Goal: Find specific page/section: Find specific page/section

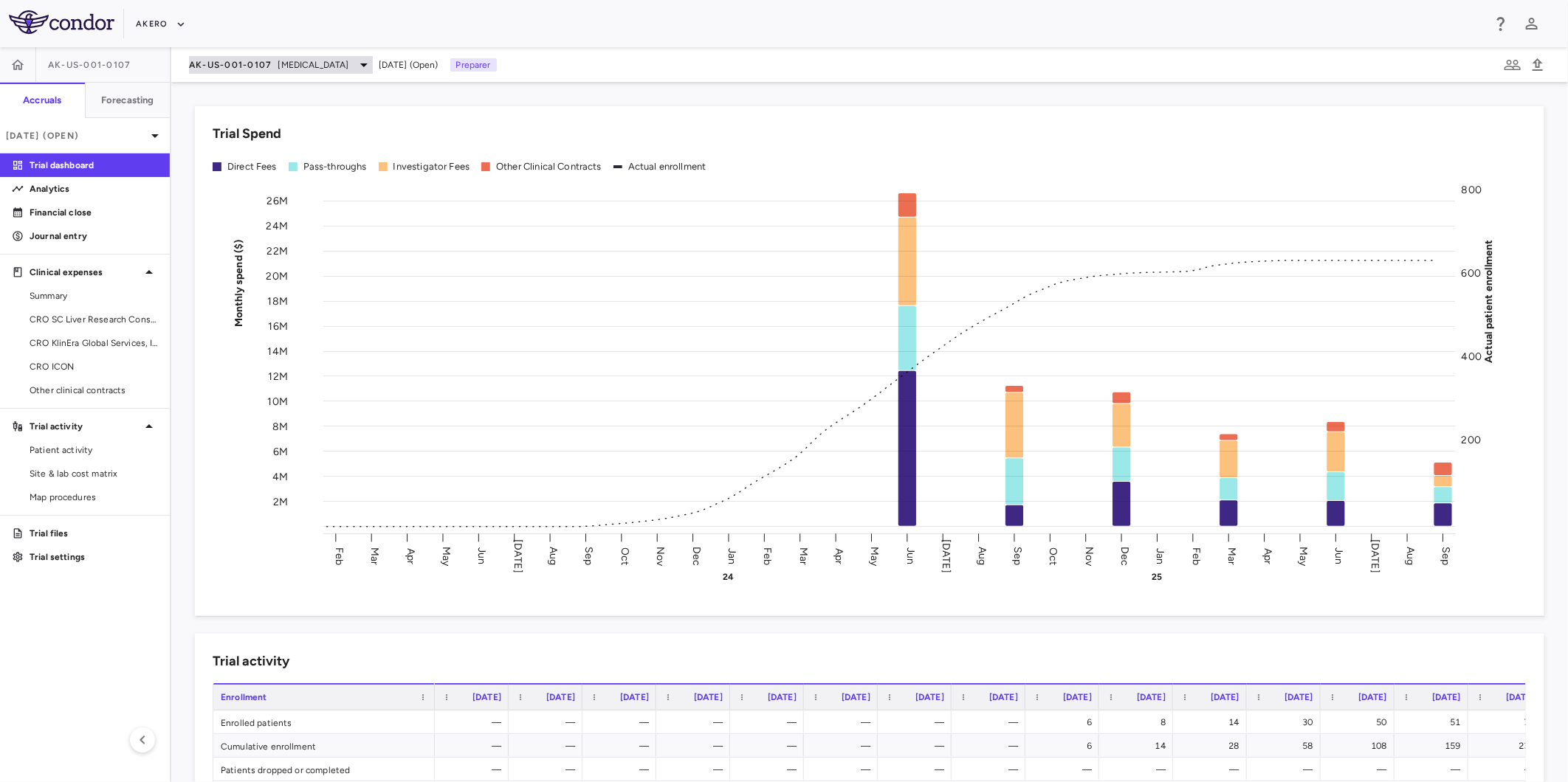
click at [270, 65] on span "AK-US-001-0107" at bounding box center [231, 65] width 83 height 12
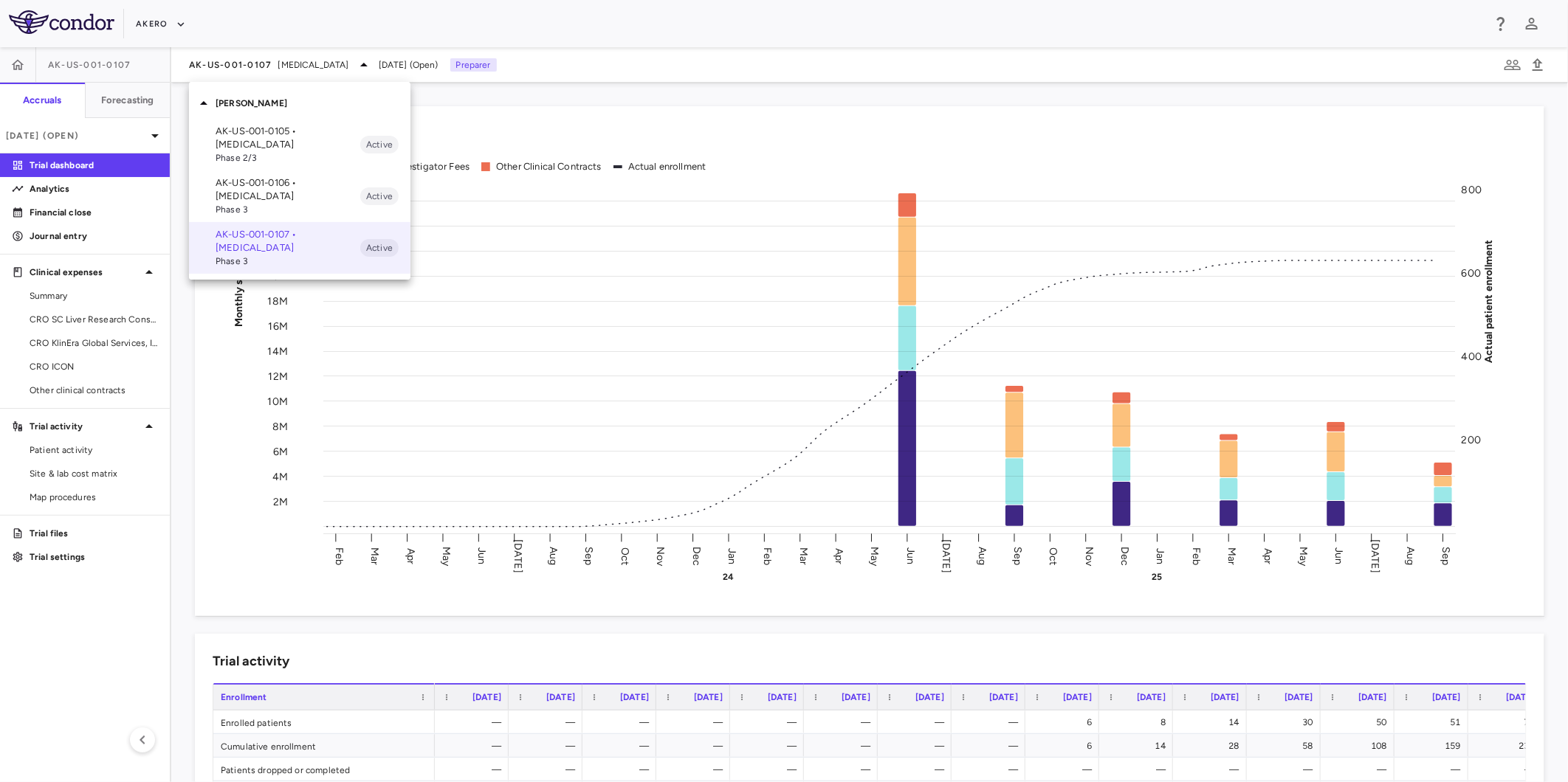
click at [278, 134] on p "AK-US-001-0105 • Nonalcoholic Steatohepatitis" at bounding box center [287, 138] width 145 height 27
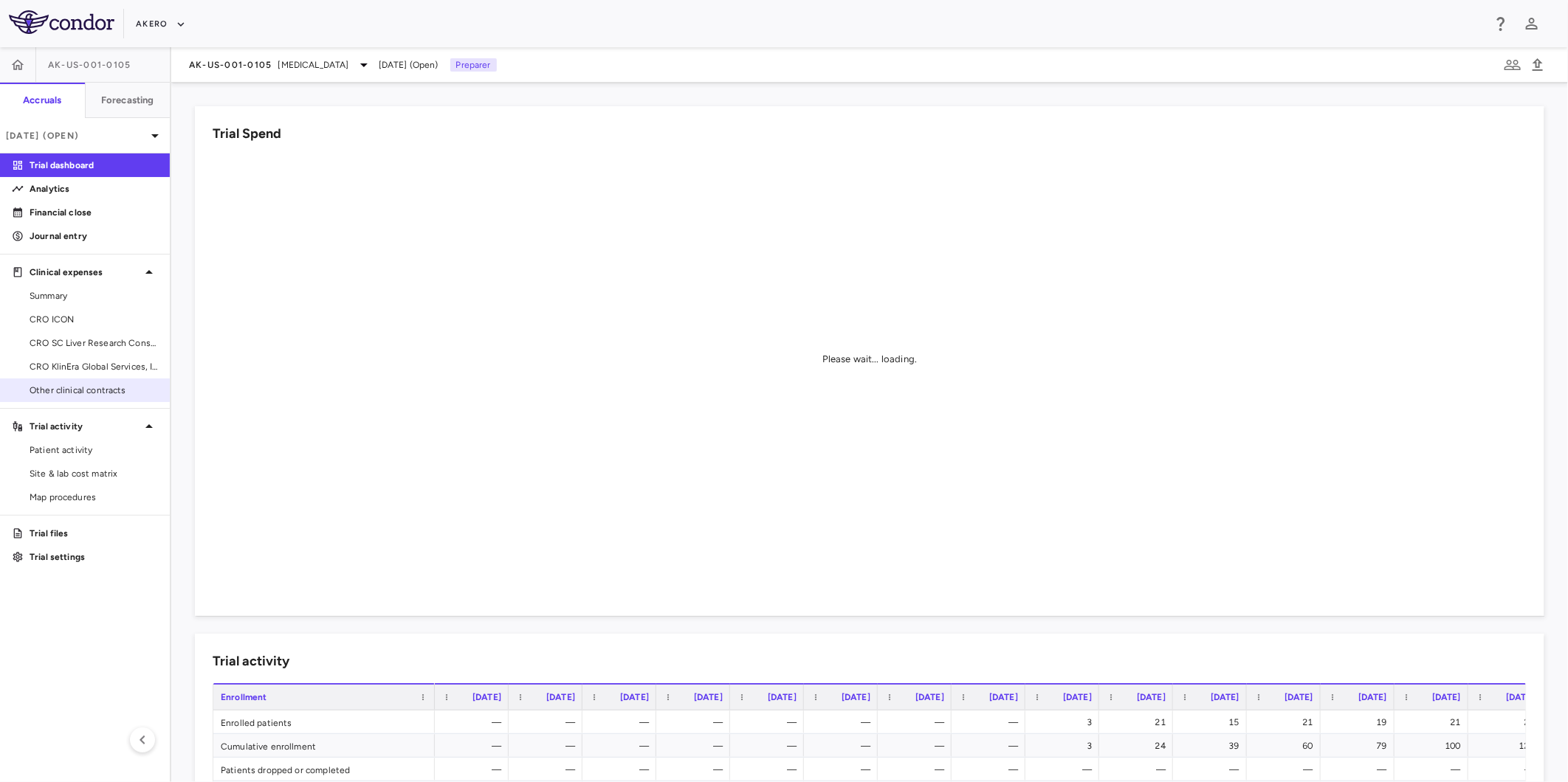
click at [87, 393] on span "Other clinical contracts" at bounding box center [93, 391] width 128 height 13
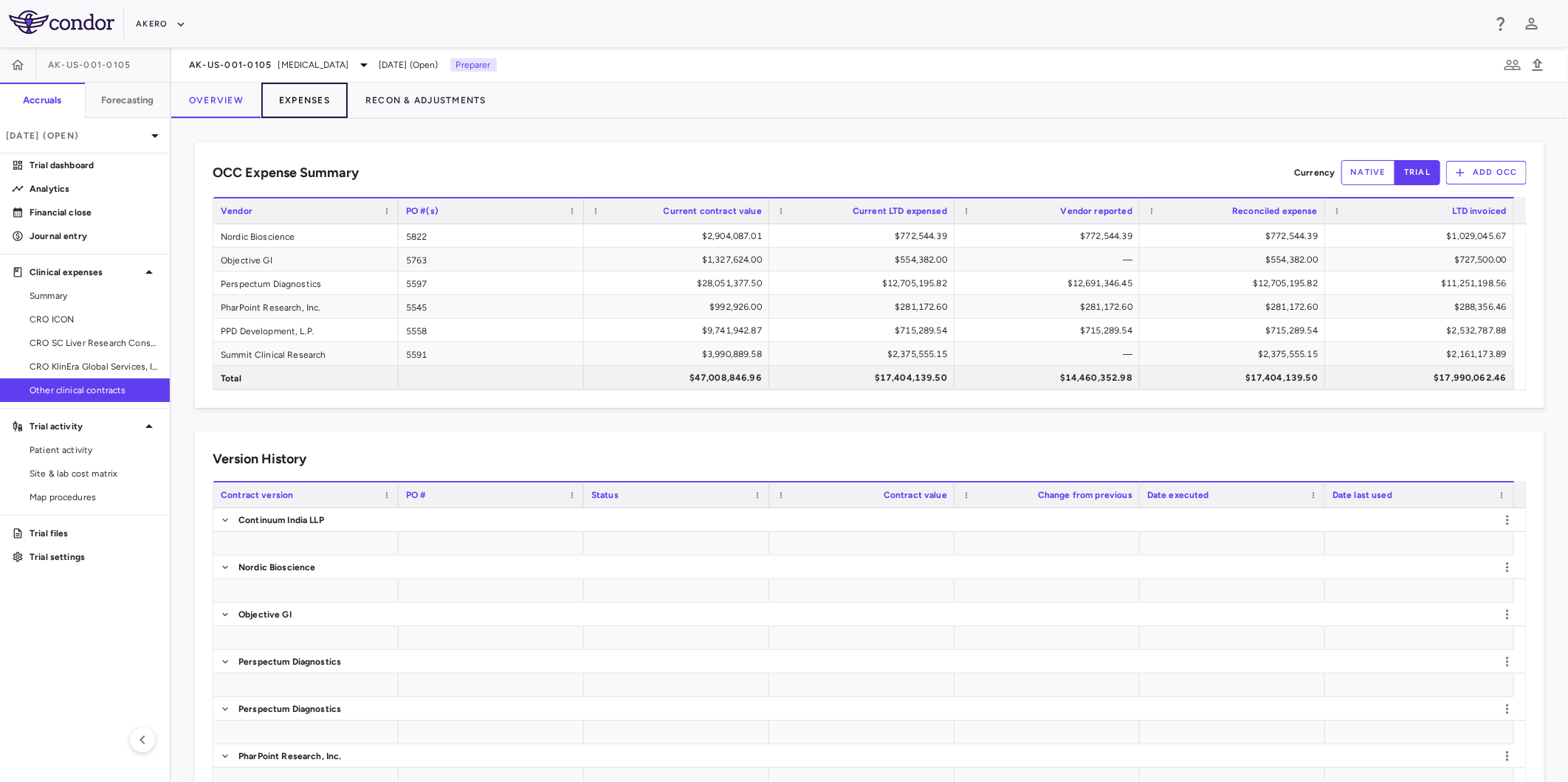
click at [313, 108] on button "Expenses" at bounding box center [305, 101] width 87 height 35
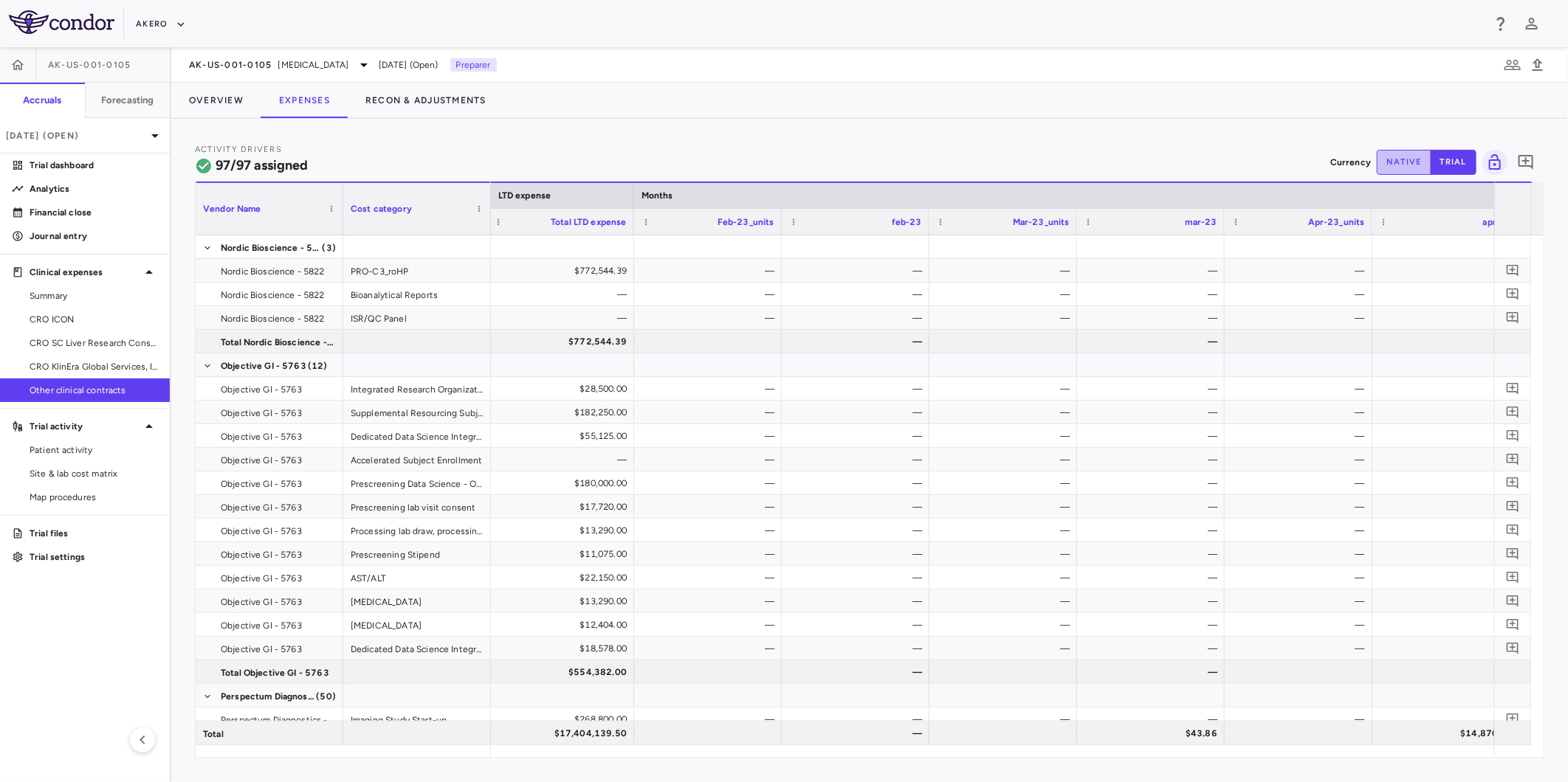
click at [1404, 156] on button "native" at bounding box center [1404, 162] width 54 height 25
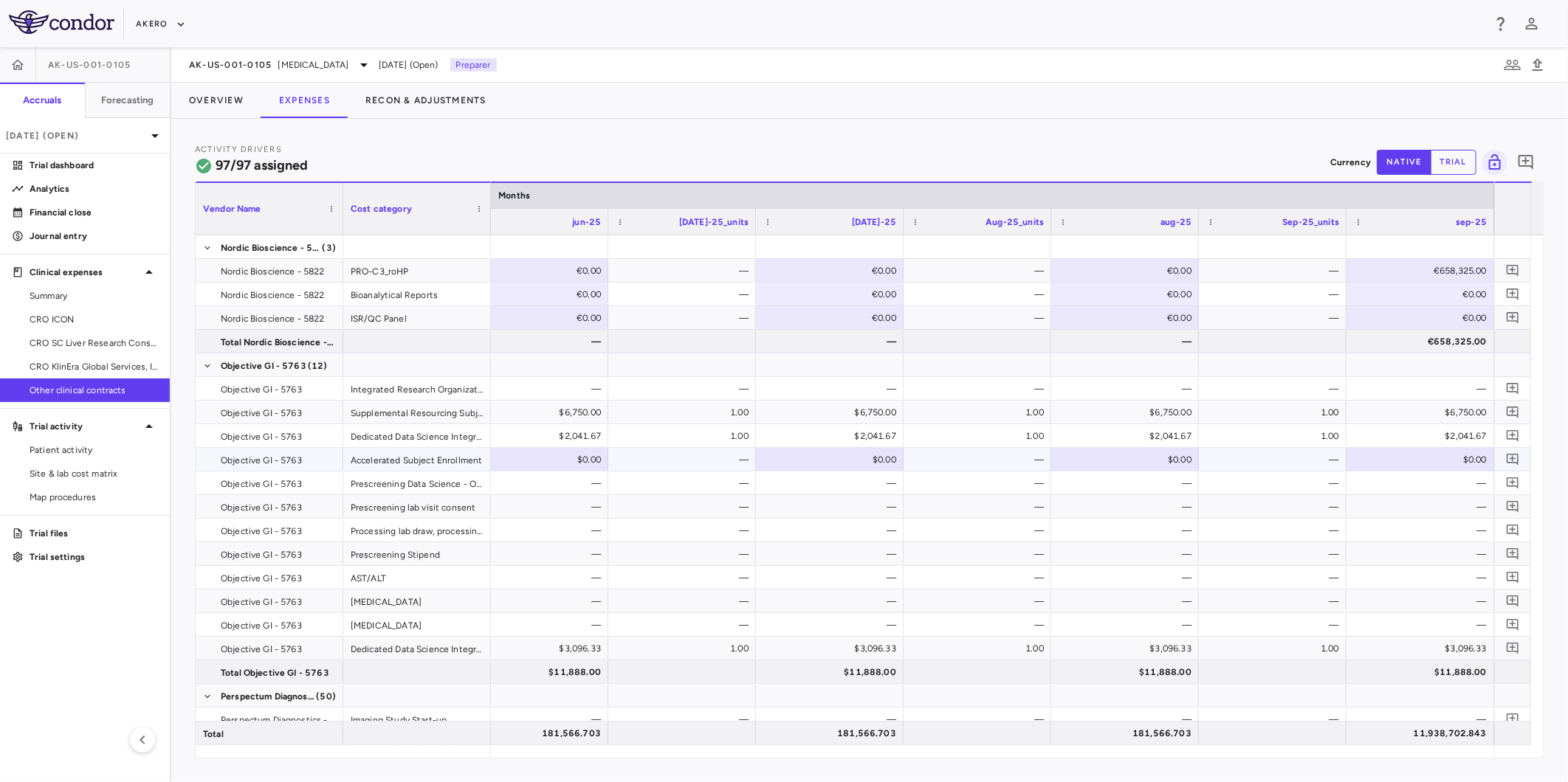
click at [1450, 462] on div "$0.00" at bounding box center [1424, 460] width 127 height 24
type input "******"
click at [1303, 459] on div "—" at bounding box center [1276, 460] width 127 height 24
click at [1389, 458] on div at bounding box center [1420, 459] width 133 height 21
type input "******"
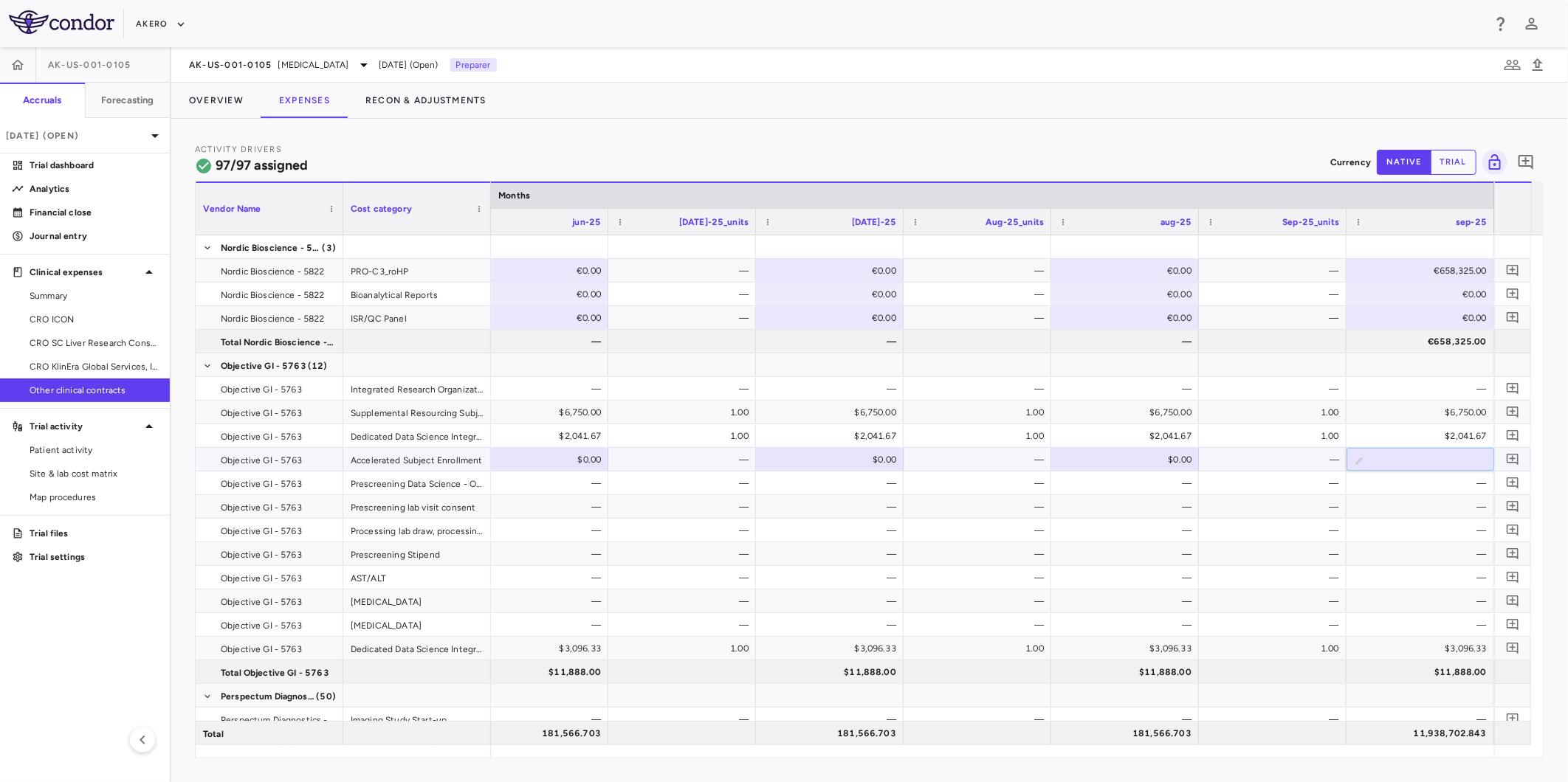
click at [1311, 465] on div "—" at bounding box center [1276, 460] width 127 height 24
click at [211, 100] on button "Overview" at bounding box center [216, 101] width 90 height 35
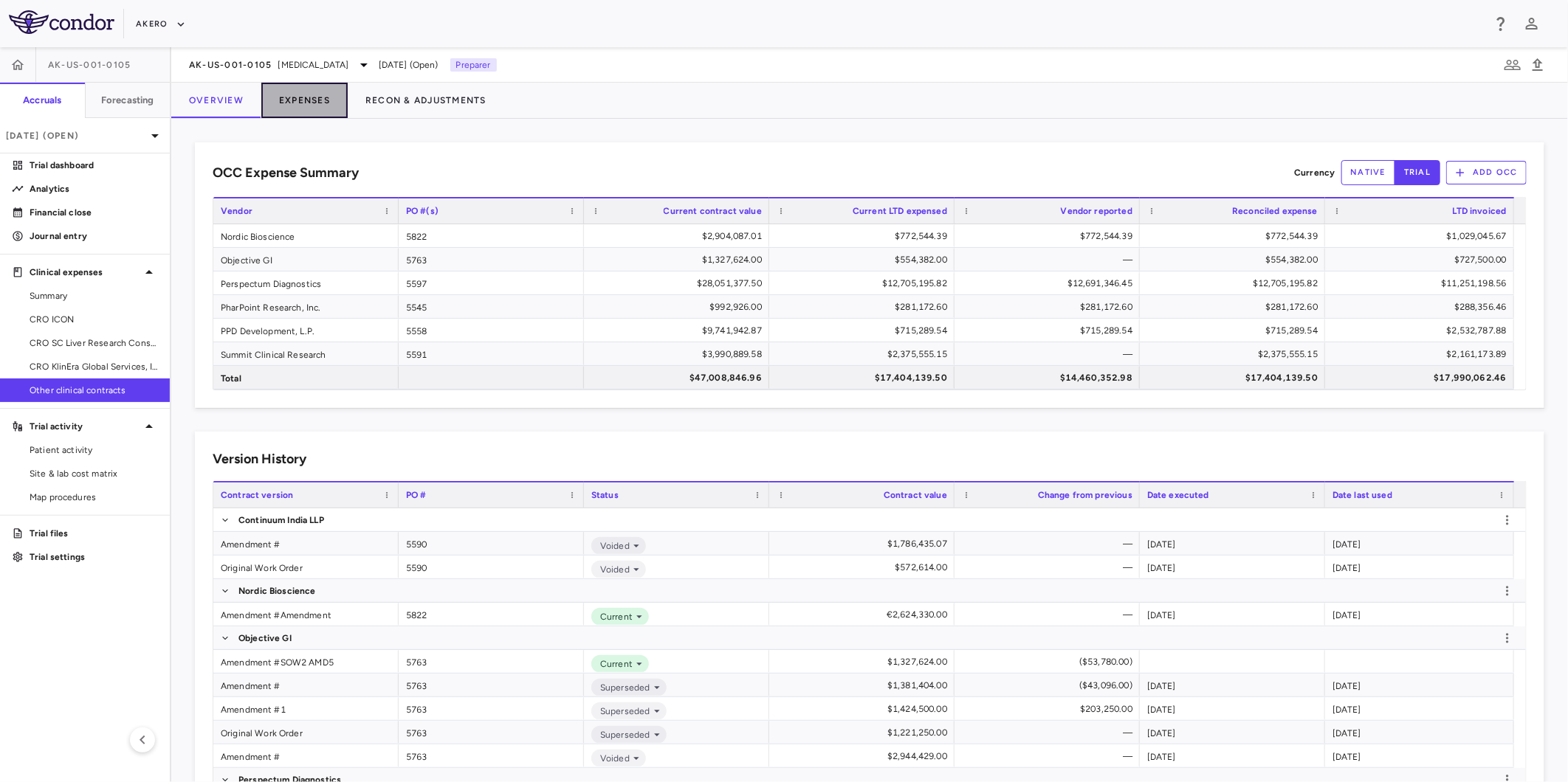
click at [291, 98] on button "Expenses" at bounding box center [305, 101] width 87 height 35
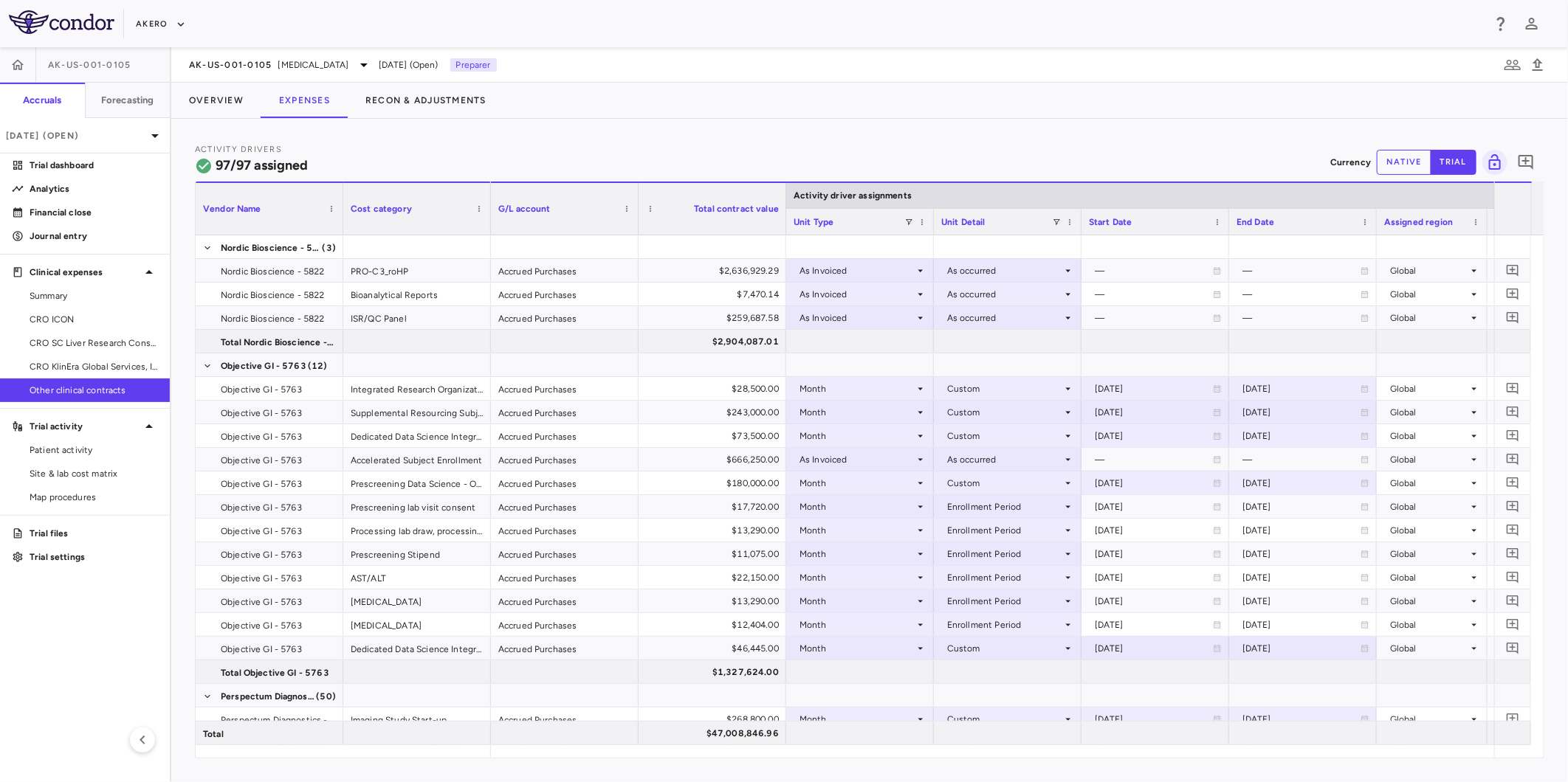
drag, startPoint x: 566, startPoint y: 758, endPoint x: 595, endPoint y: 758, distance: 29.0
click at [595, 758] on div "Vendor Name Drag here to set column labels Vendor Name Cost category Activity d…" at bounding box center [869, 470] width 1349 height 577
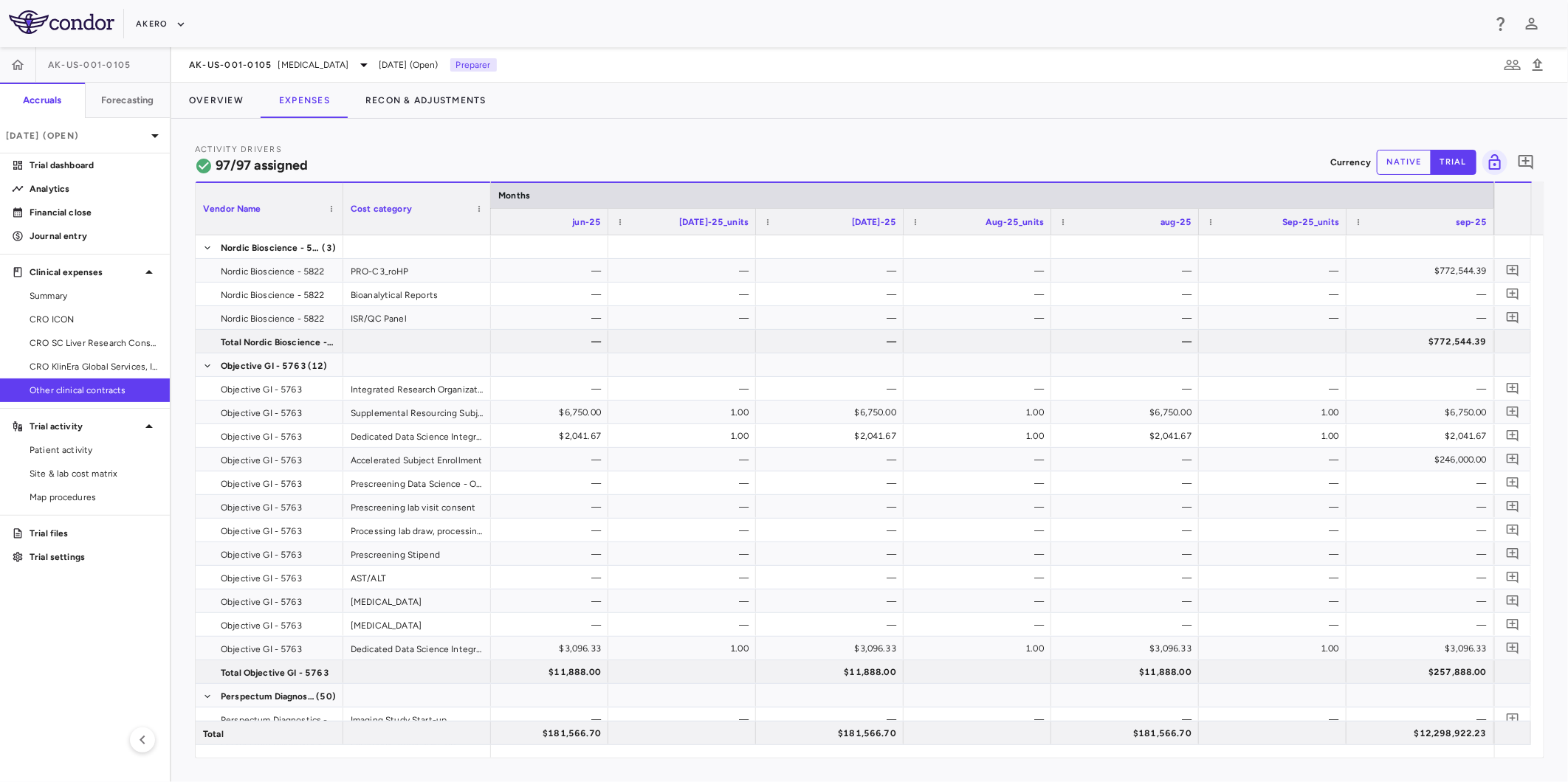
click at [1405, 156] on button "native" at bounding box center [1404, 162] width 54 height 25
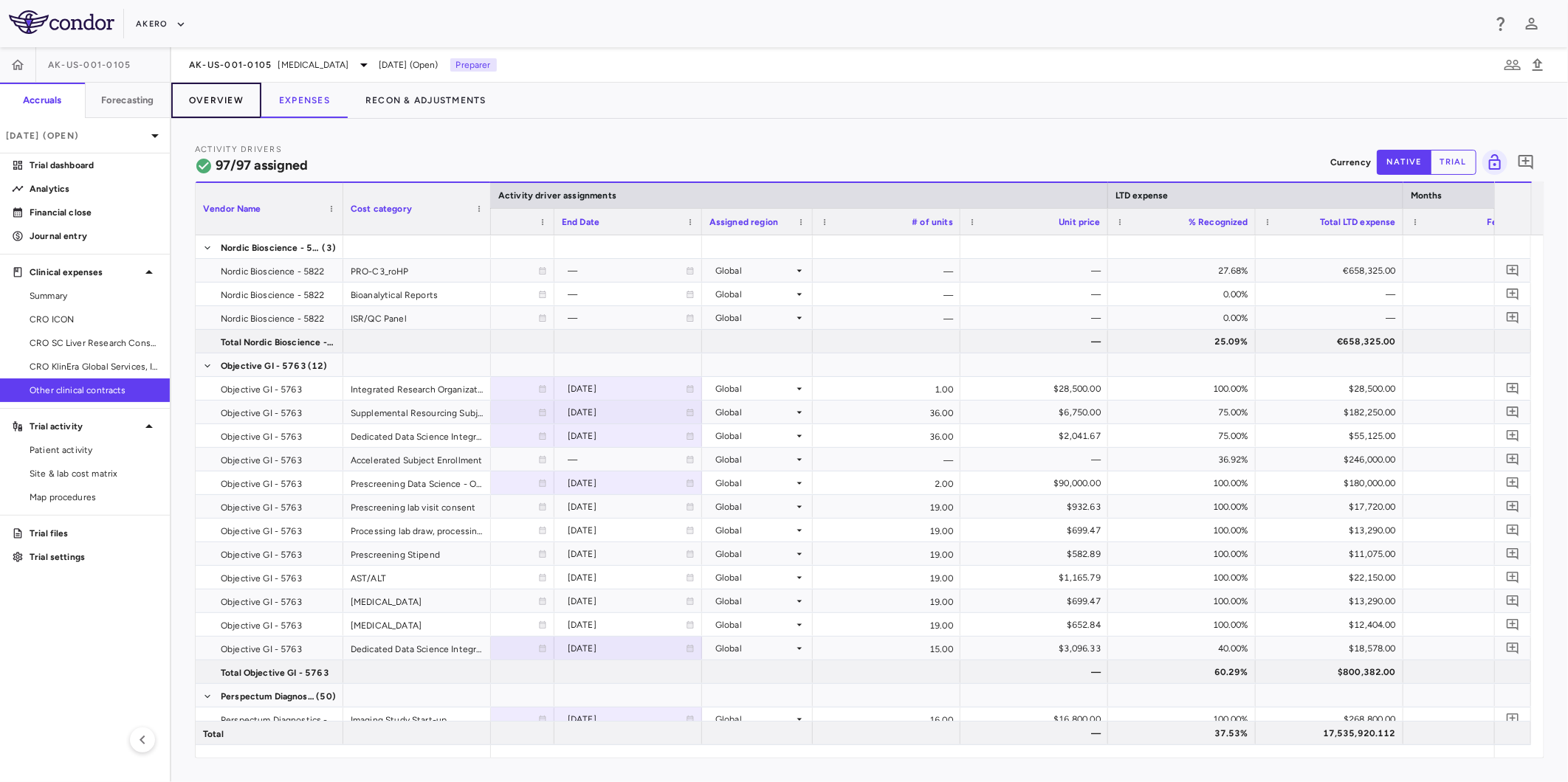
click at [202, 112] on button "Overview" at bounding box center [216, 101] width 90 height 35
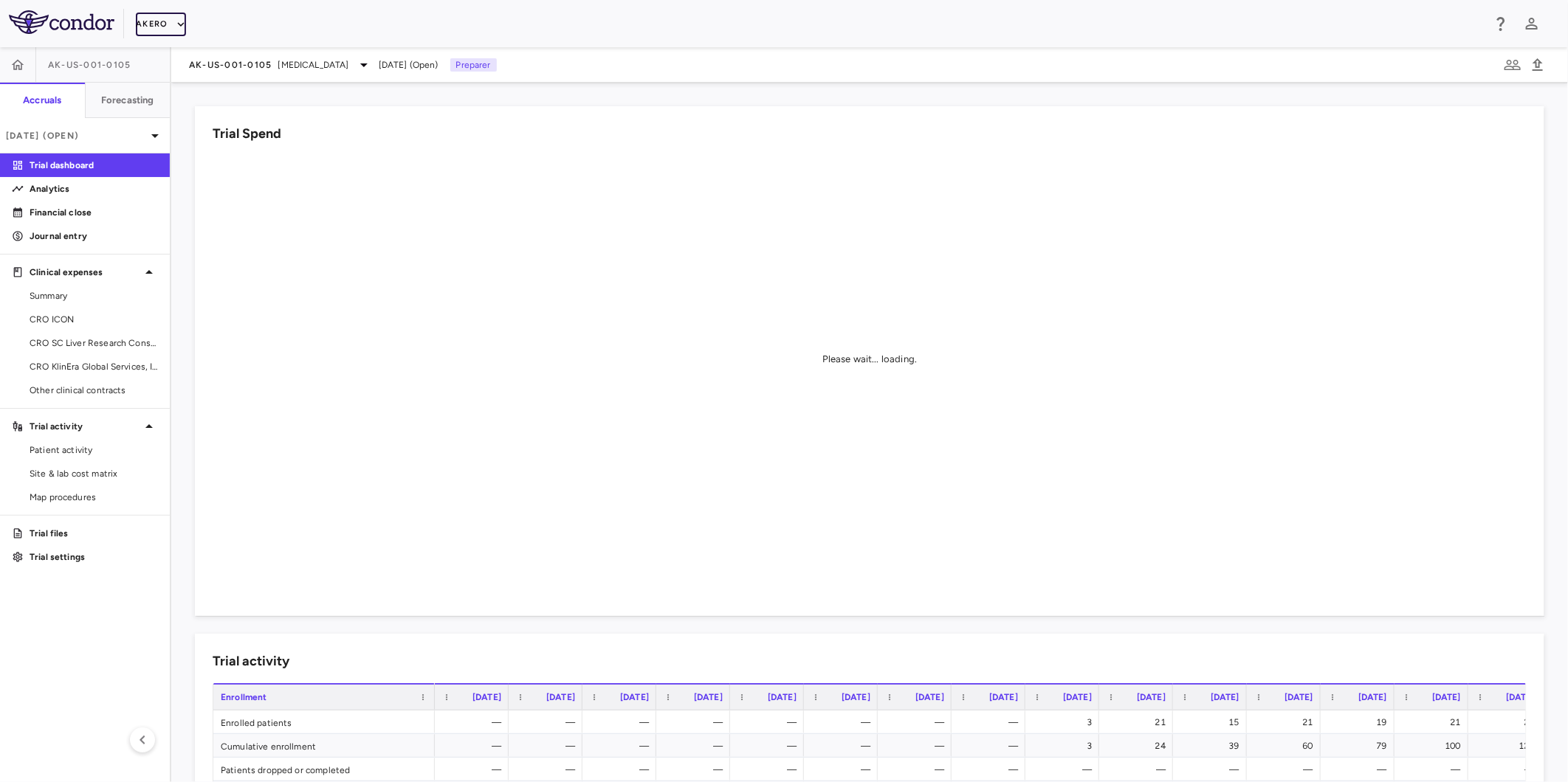
click at [170, 27] on button "Akero" at bounding box center [161, 25] width 50 height 24
click at [188, 189] on li "Caribou Biosciences" at bounding box center [198, 186] width 124 height 22
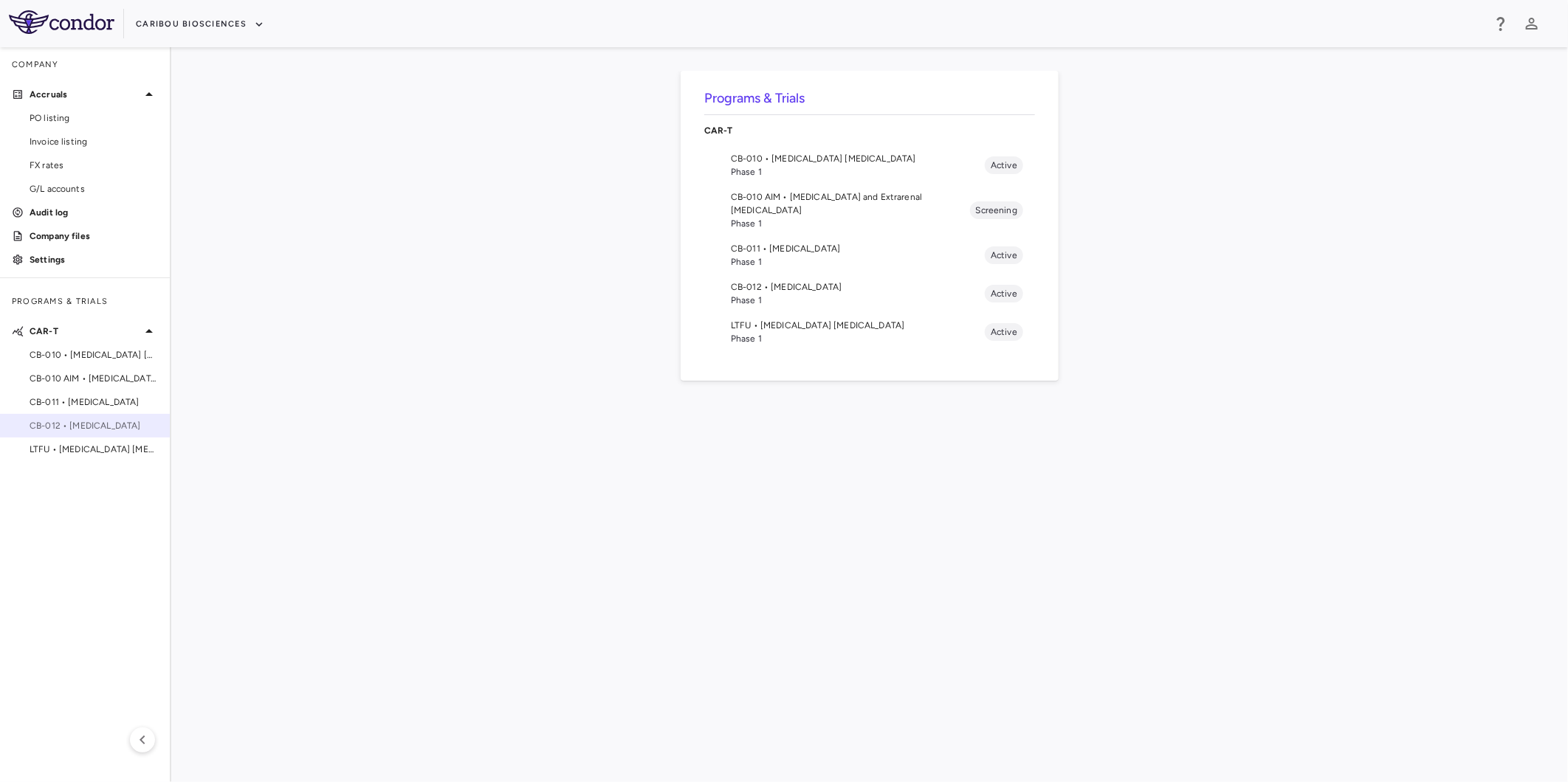
click at [79, 431] on span "CB-012 • Acute Myeloid Leukemia" at bounding box center [93, 426] width 128 height 13
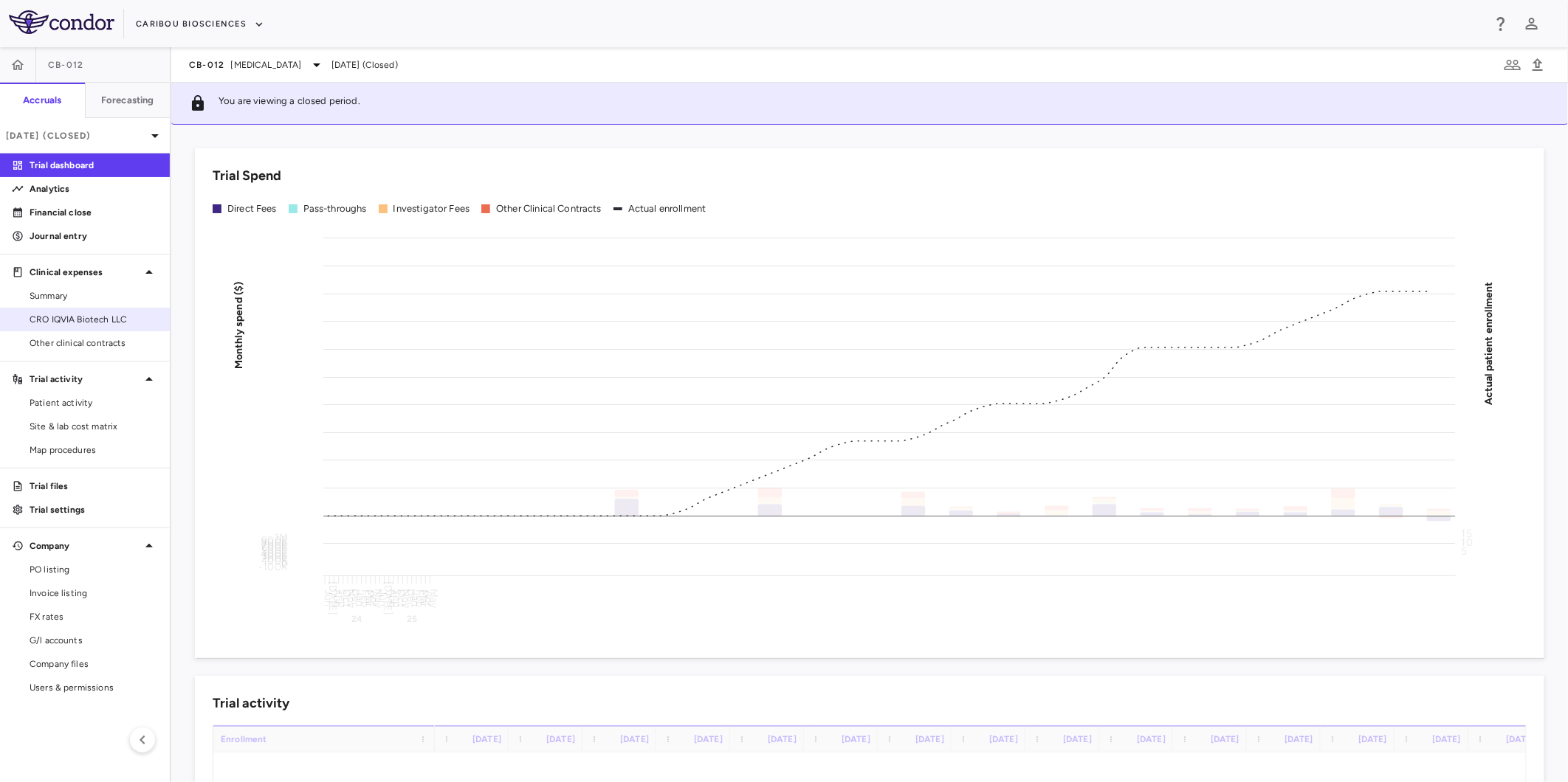
click at [101, 322] on span "CRO IQVIA Biotech LLC" at bounding box center [93, 319] width 128 height 13
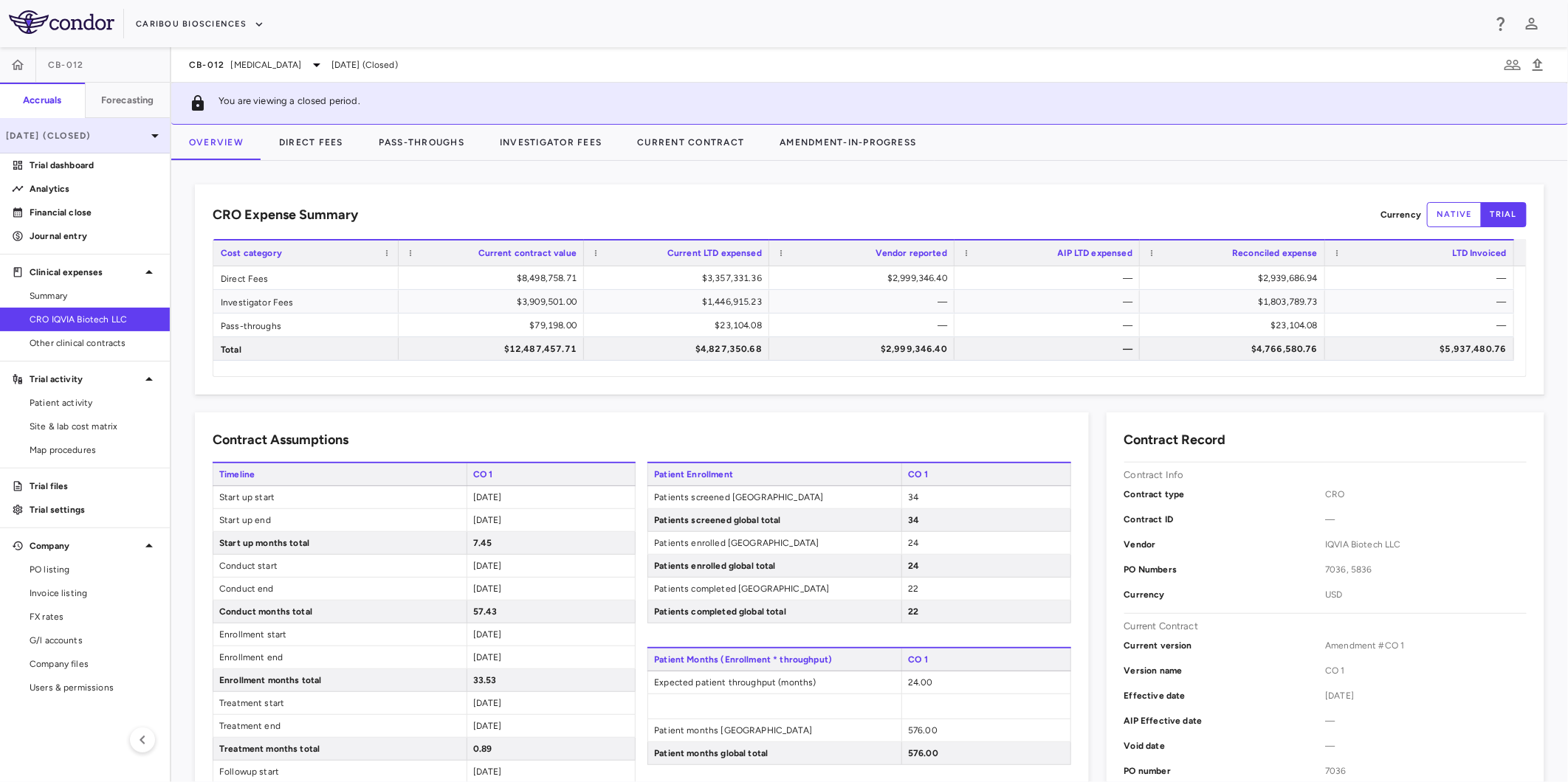
click at [102, 138] on p "May 2025 (Closed)" at bounding box center [76, 136] width 140 height 13
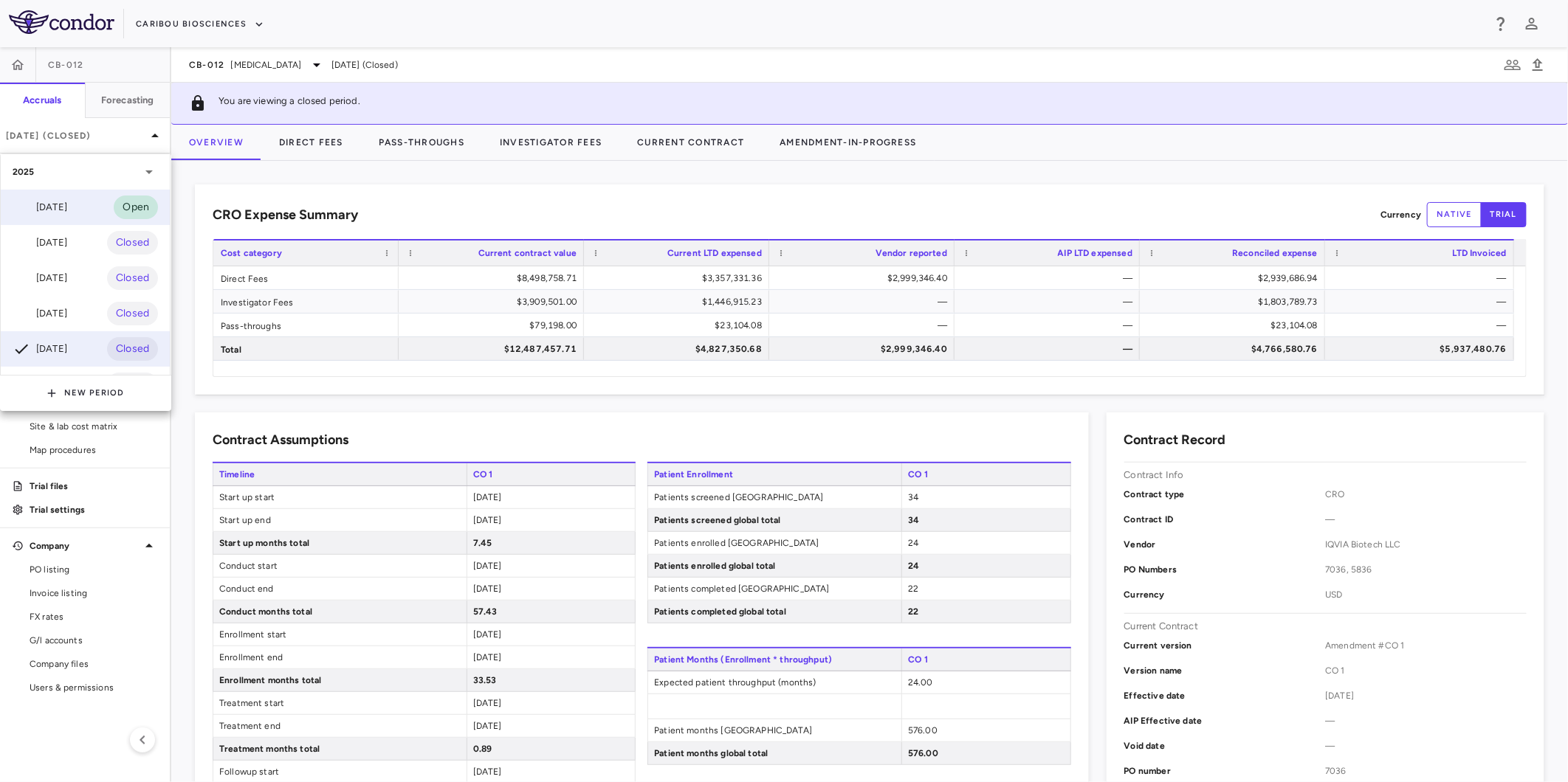
click at [83, 204] on div "Sep 2025 Open" at bounding box center [85, 207] width 169 height 35
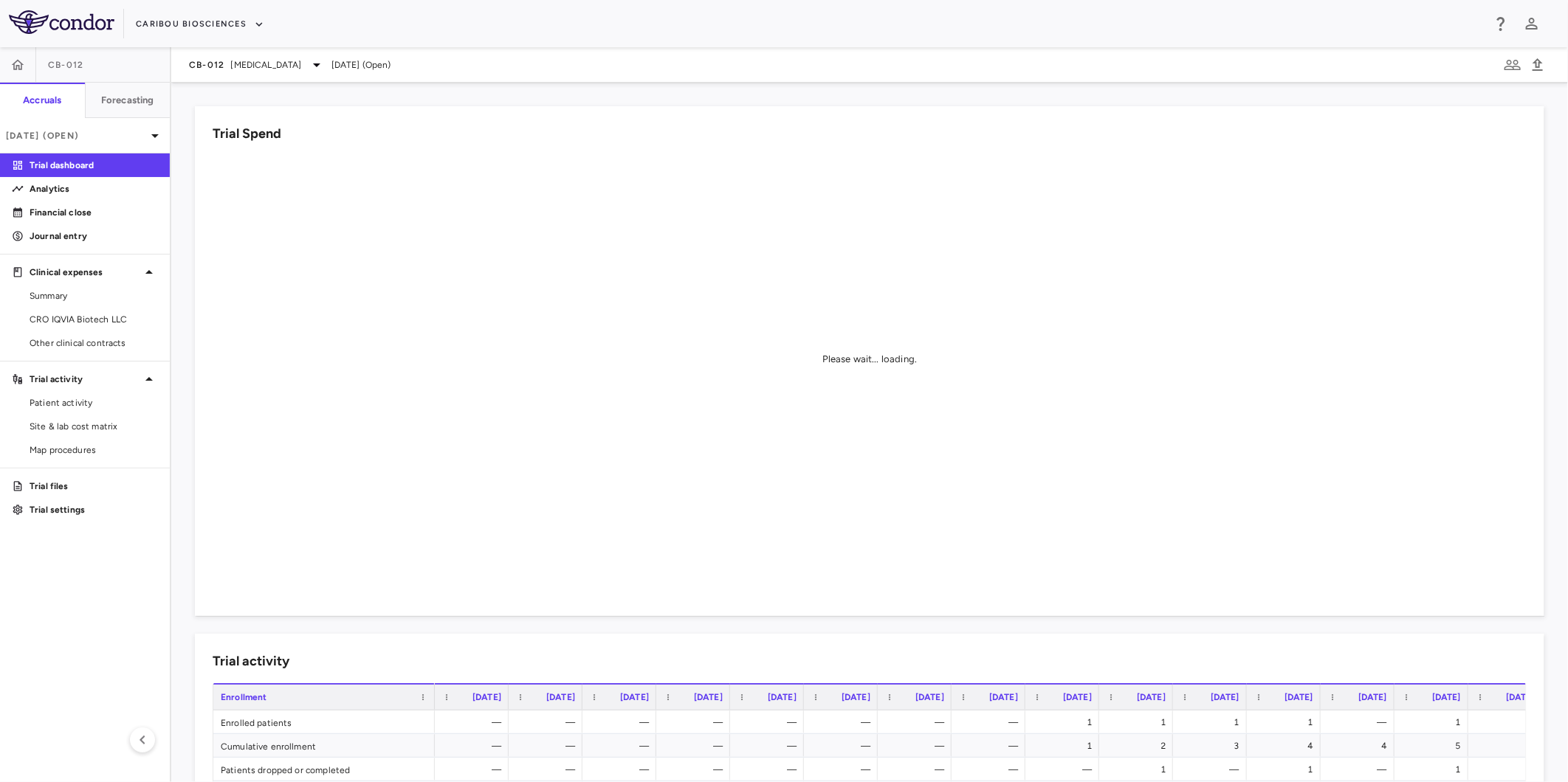
click at [97, 321] on span "CRO IQVIA Biotech LLC" at bounding box center [93, 319] width 128 height 13
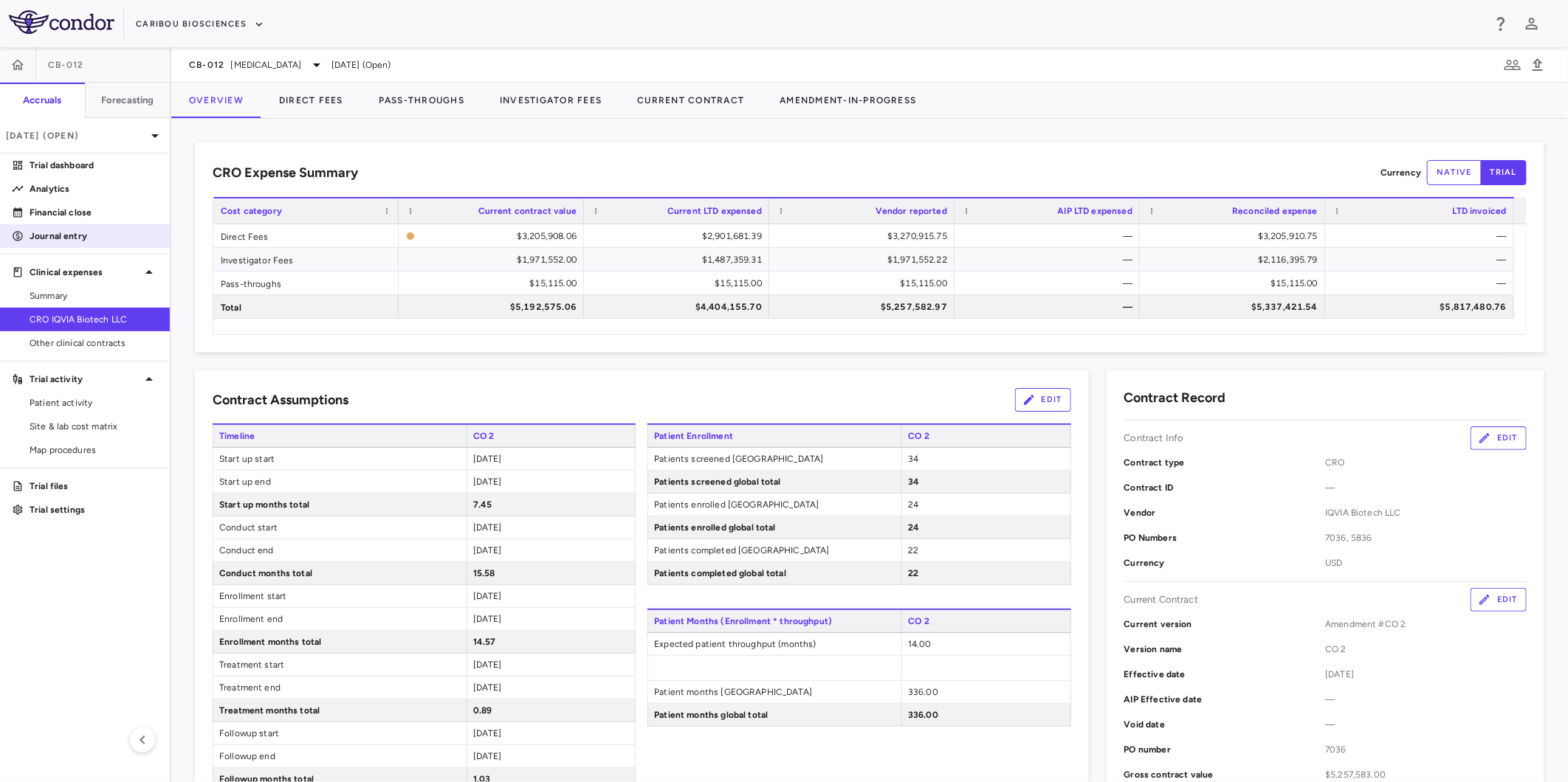
click at [83, 237] on p "Journal entry" at bounding box center [93, 236] width 128 height 13
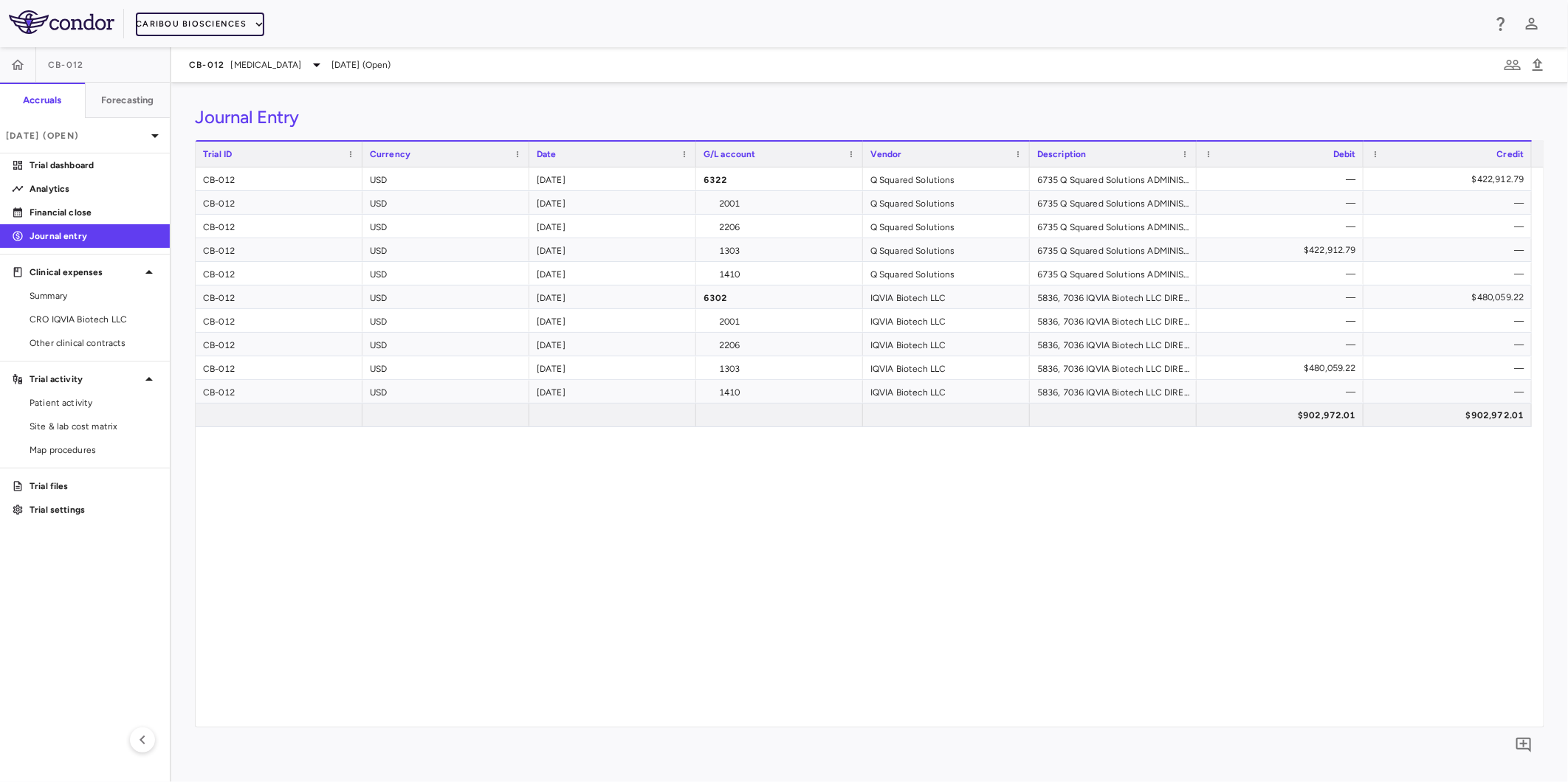
click at [214, 23] on button "Caribou Biosciences" at bounding box center [199, 25] width 128 height 24
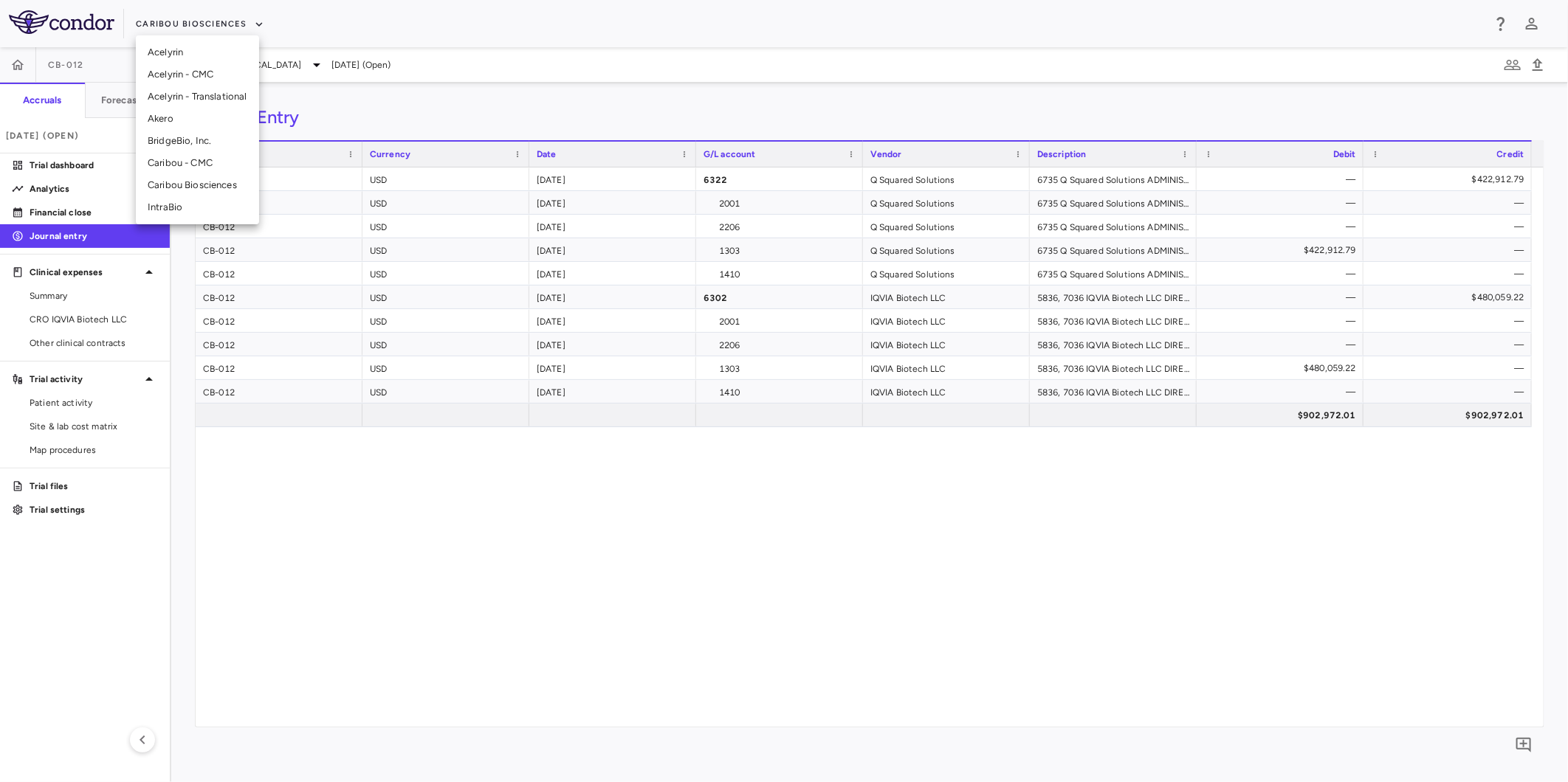
click at [196, 114] on li "Akero" at bounding box center [198, 119] width 124 height 22
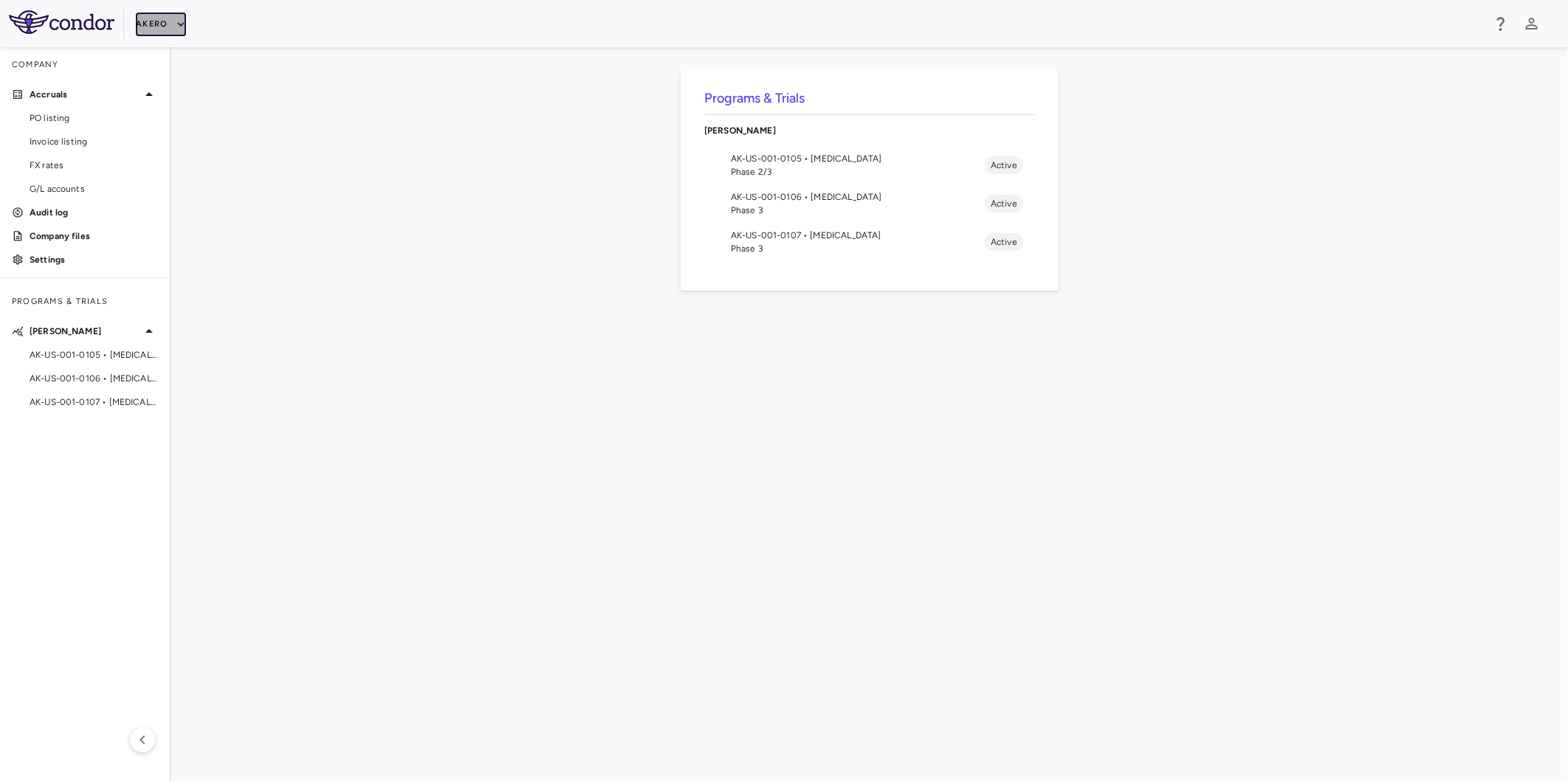
click at [170, 20] on button "Akero" at bounding box center [161, 25] width 50 height 24
click at [186, 178] on li "Caribou Biosciences" at bounding box center [198, 186] width 124 height 22
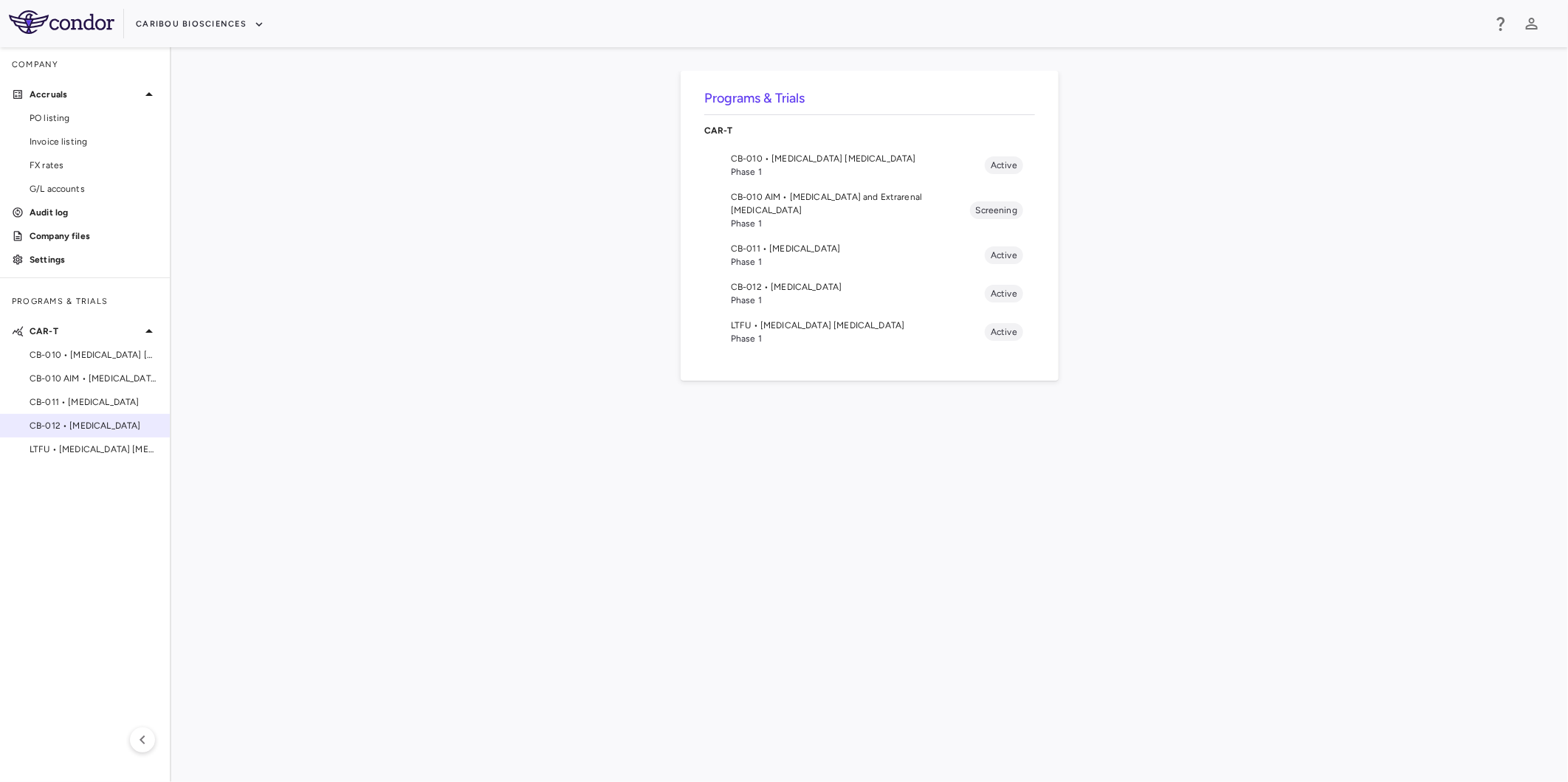
click at [98, 417] on div "CB-012 • Acute Myeloid Leukemia" at bounding box center [85, 426] width 170 height 22
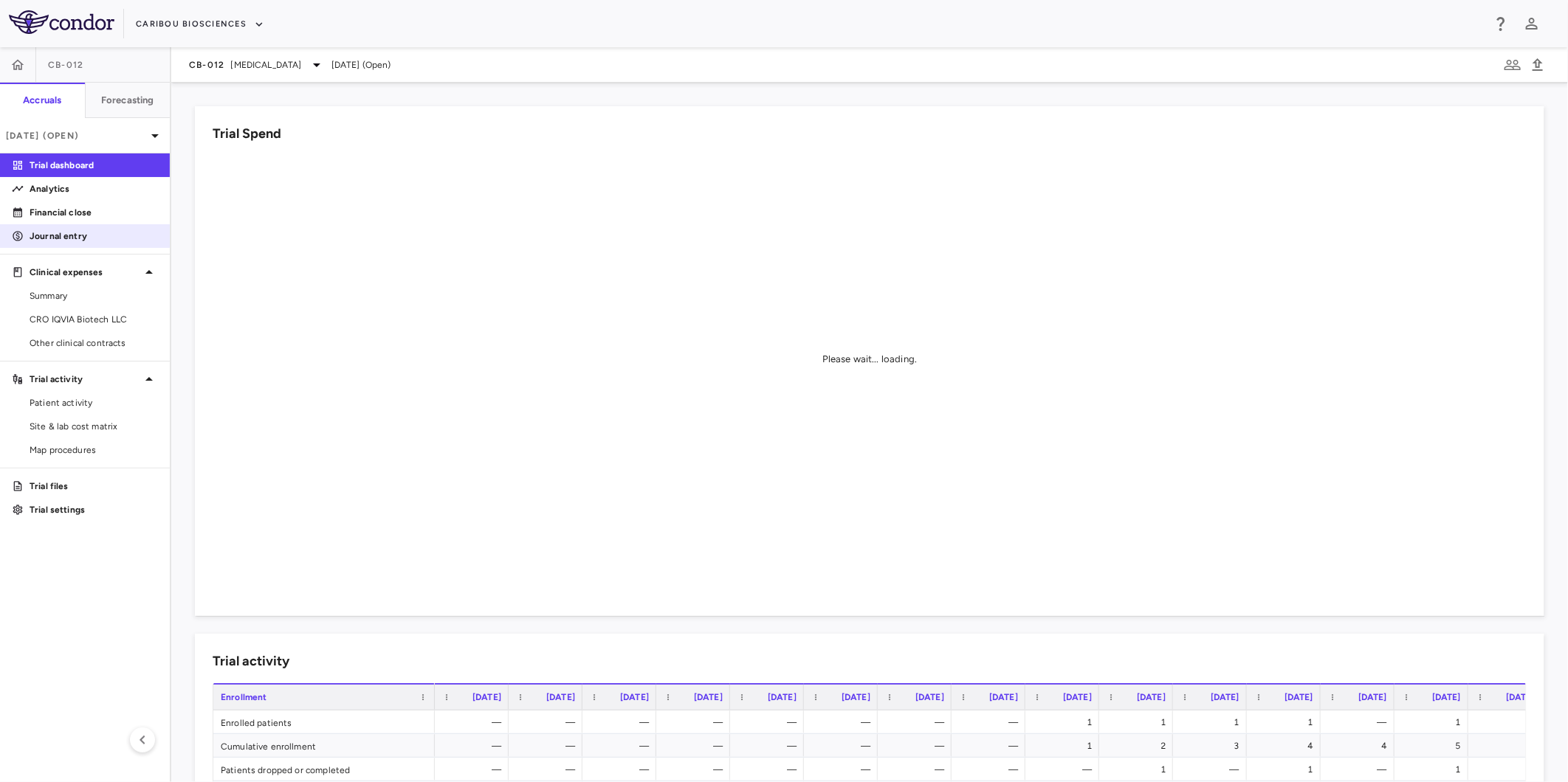
click at [87, 225] on link "Journal entry" at bounding box center [85, 236] width 170 height 22
